Goal: Check status: Check status

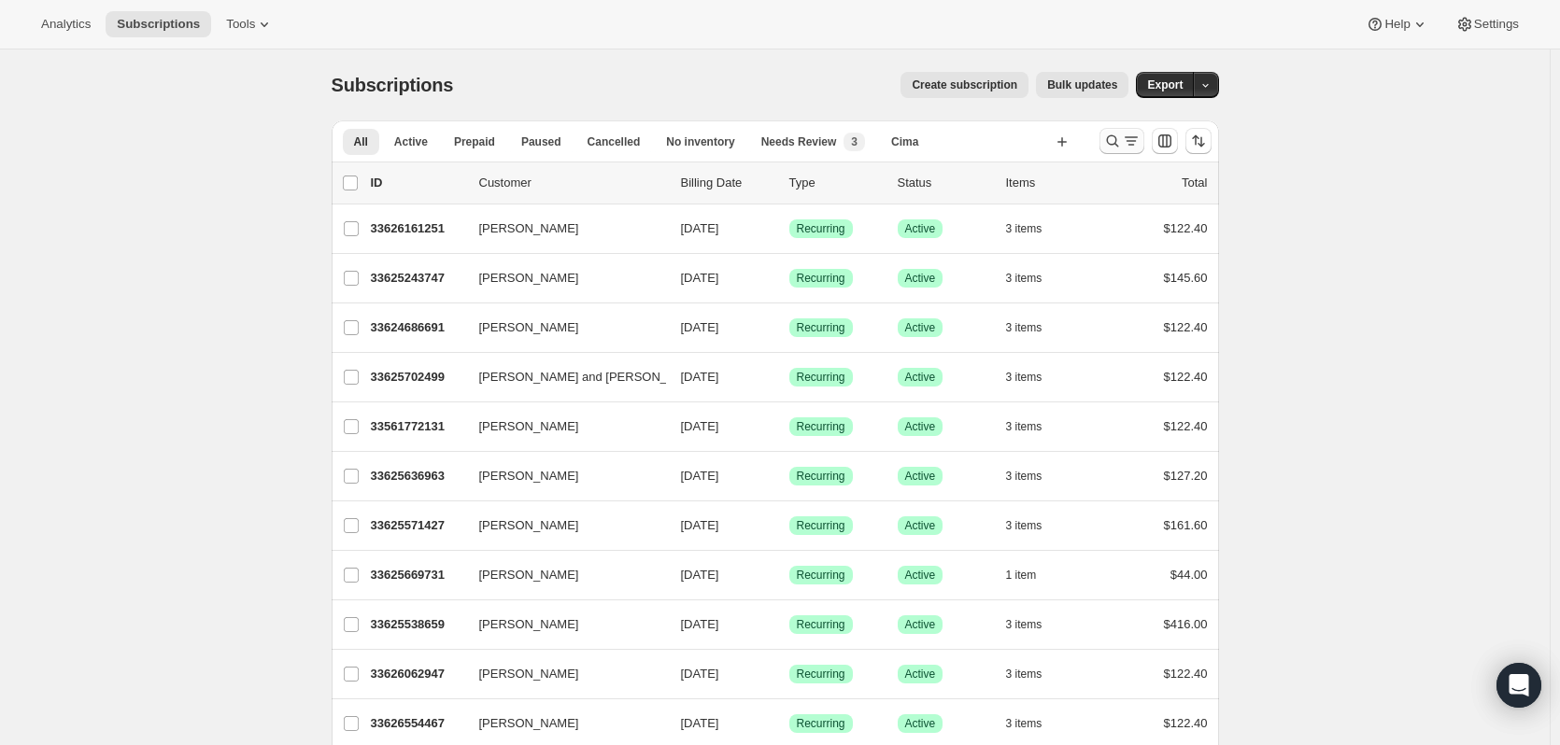
click at [1113, 143] on icon "Search and filter results" at bounding box center [1112, 141] width 12 height 12
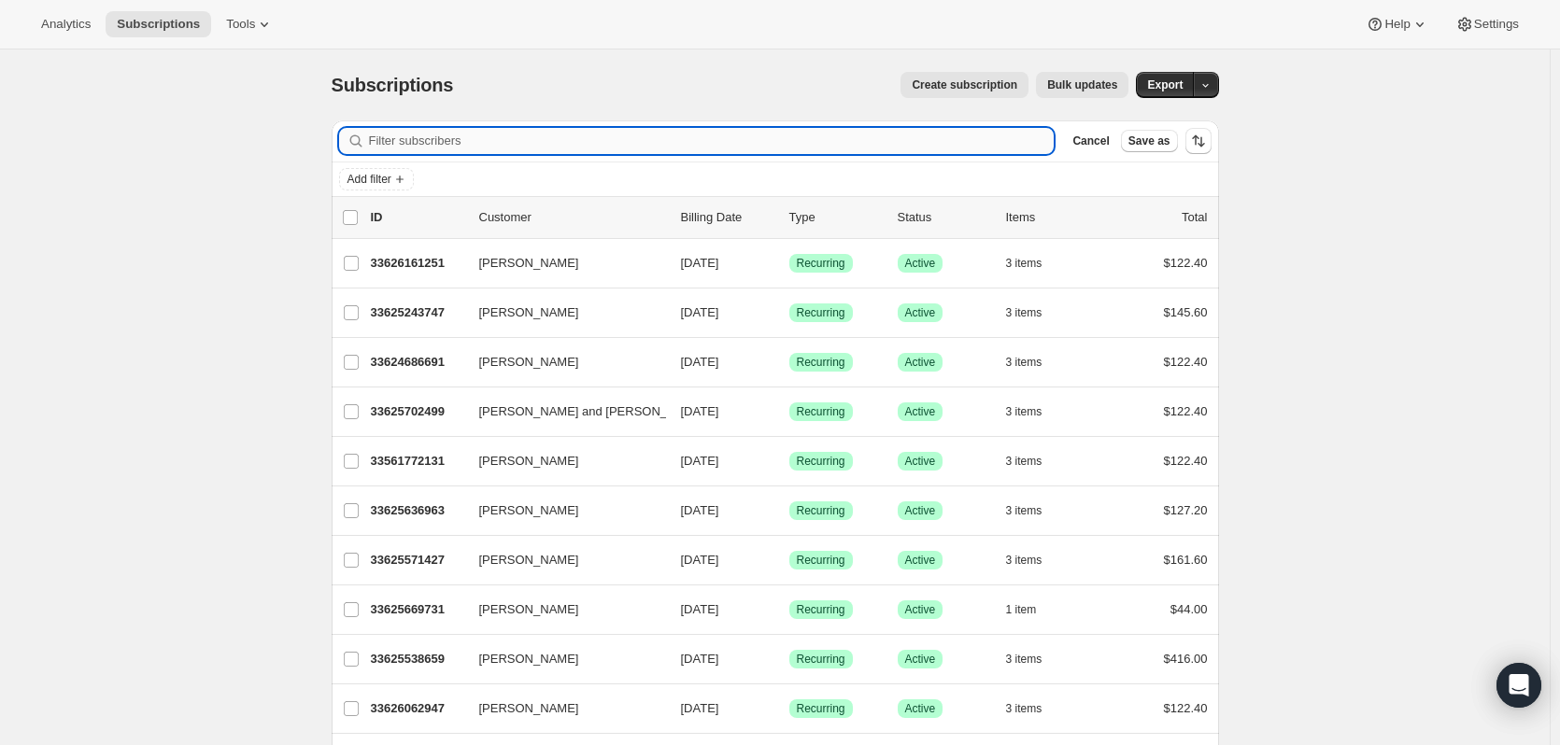
click at [546, 135] on input "Filter subscribers" at bounding box center [712, 141] width 686 height 26
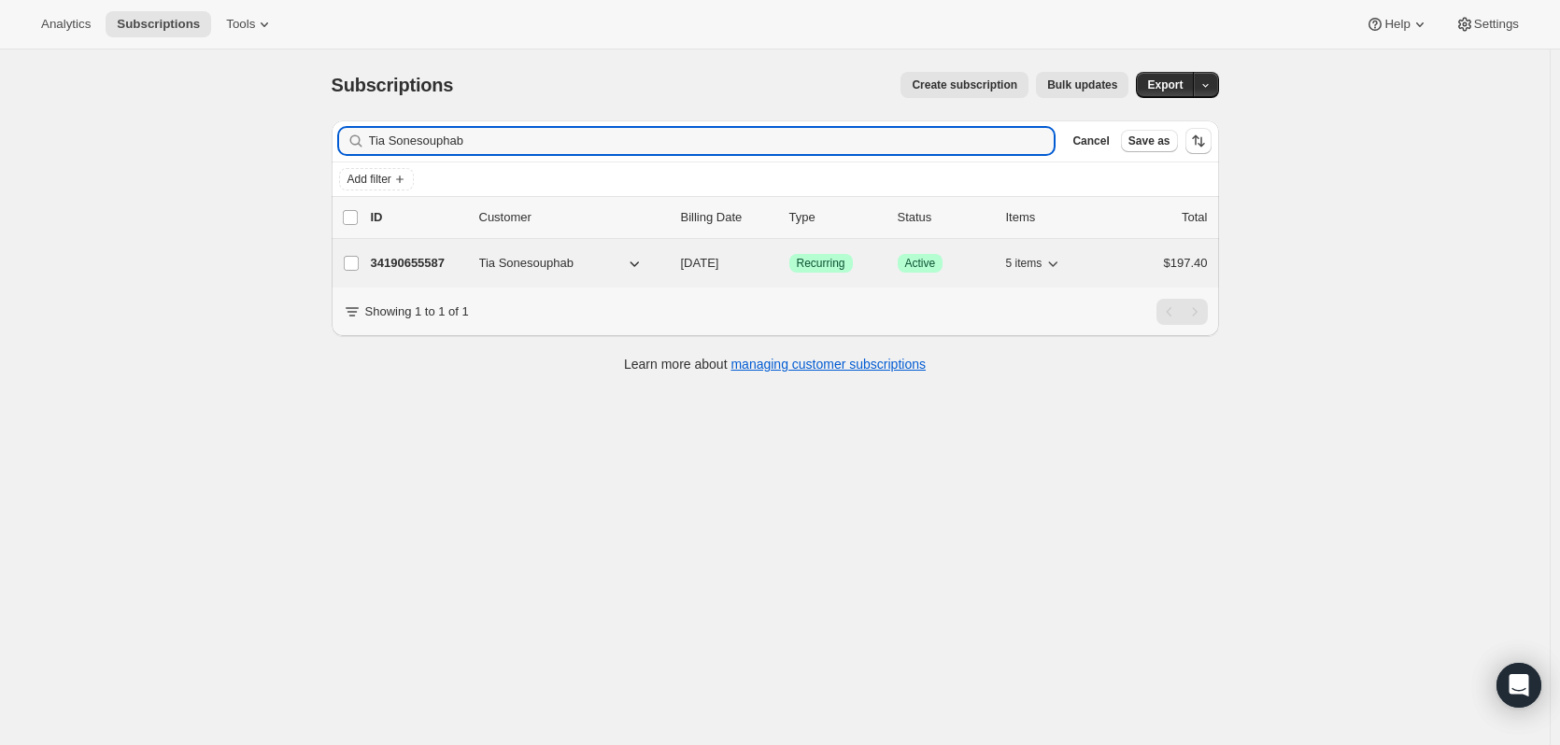
type input "Tia Sonesouphab"
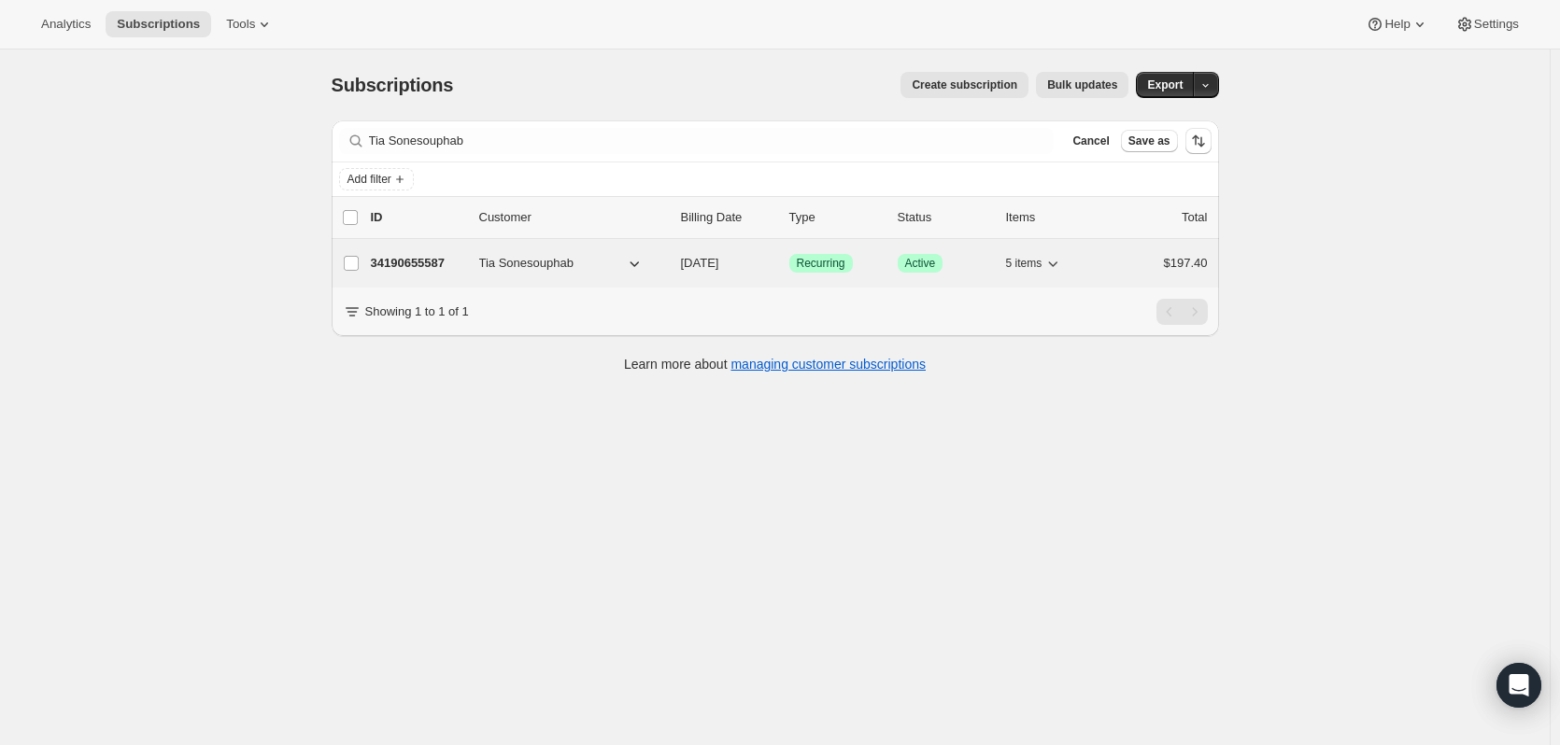
click at [423, 260] on p "34190655587" at bounding box center [417, 263] width 93 height 19
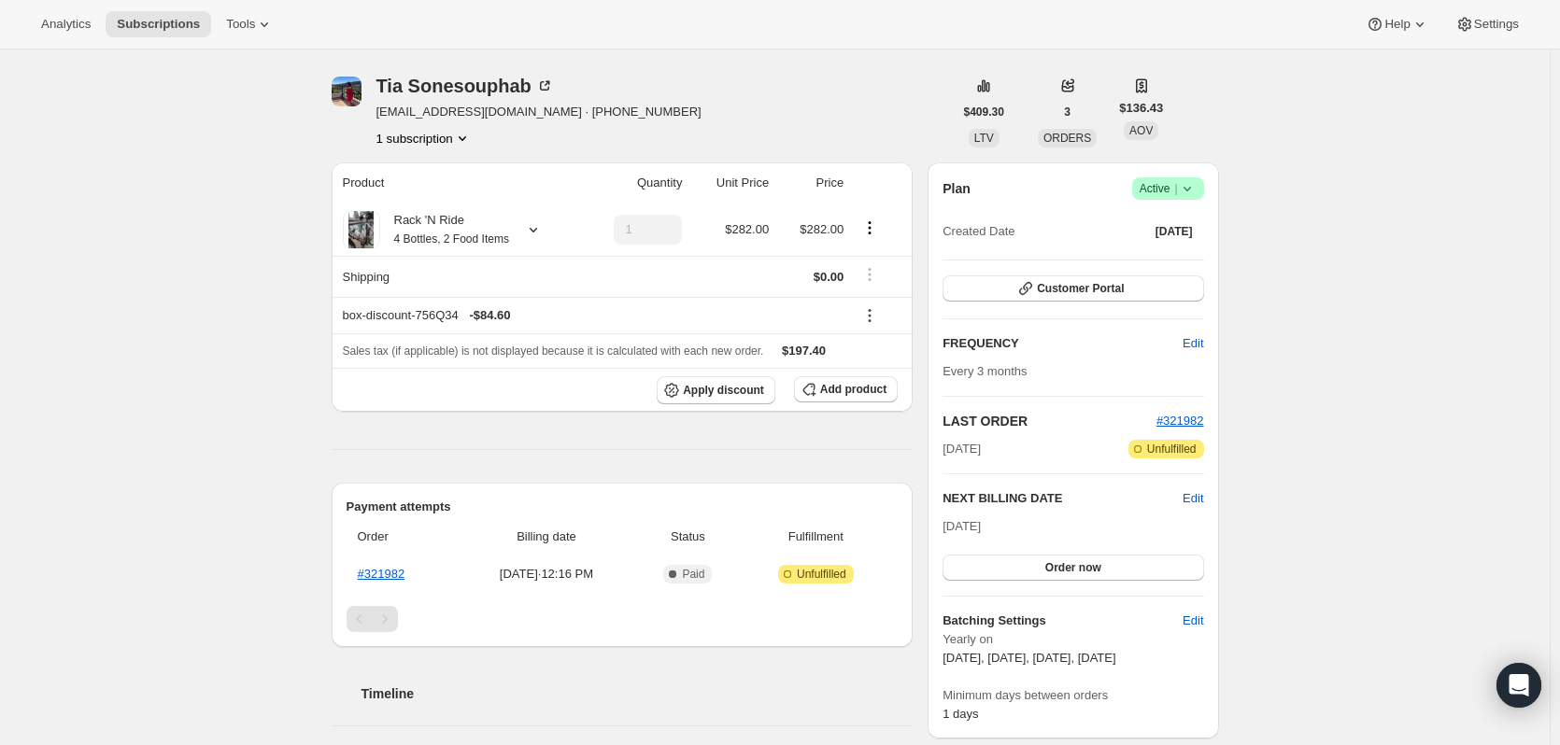
scroll to position [48, 0]
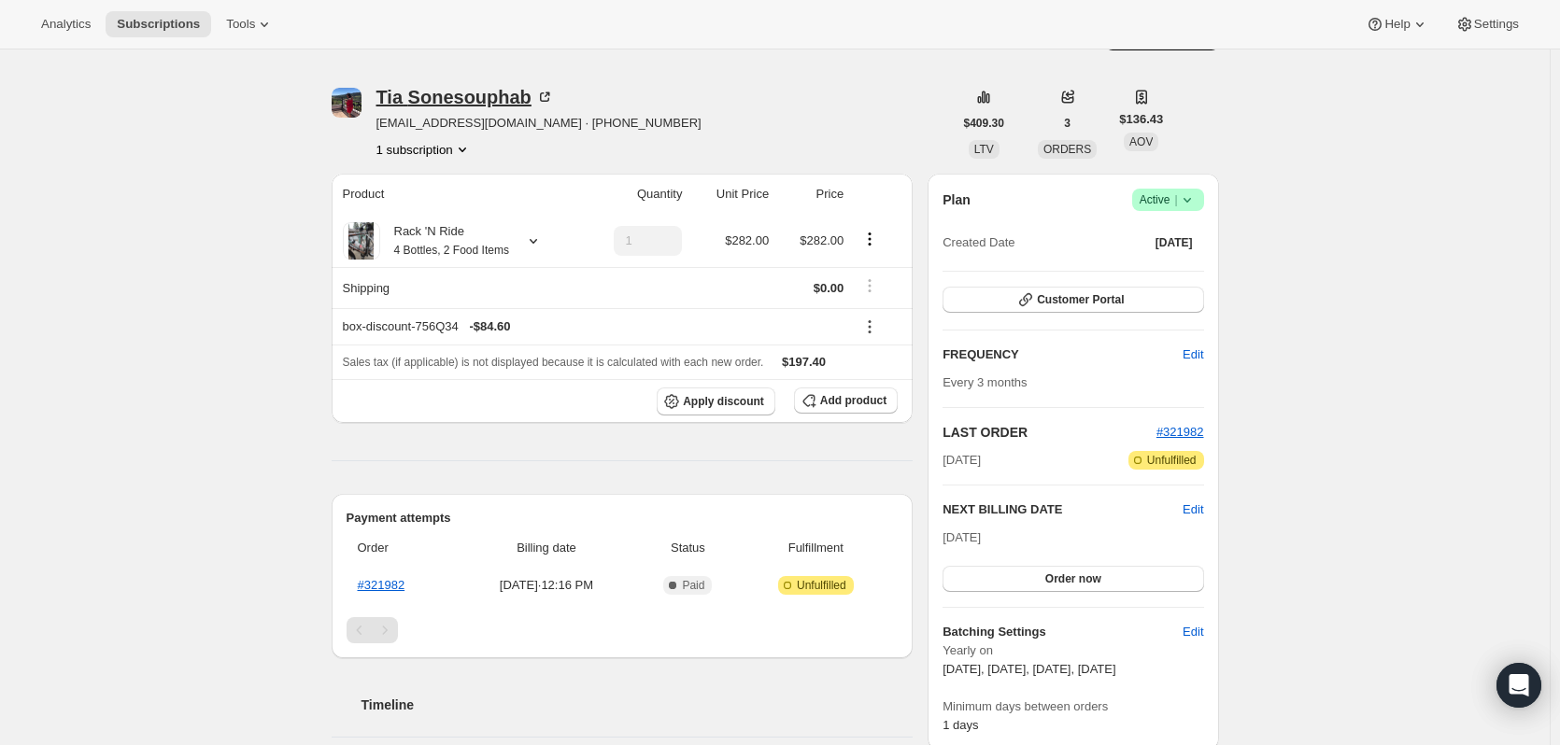
click at [503, 98] on div "Tia Sonesouphab" at bounding box center [464, 97] width 177 height 19
drag, startPoint x: 534, startPoint y: 102, endPoint x: 413, endPoint y: 97, distance: 121.5
click at [413, 97] on div "Tia Sonesouphab" at bounding box center [464, 97] width 177 height 19
